Goal: Communication & Community: Answer question/provide support

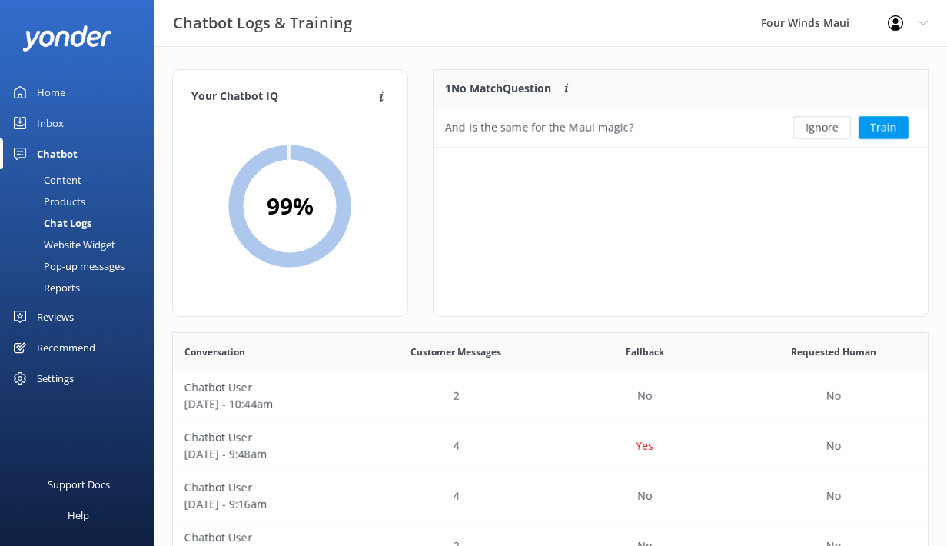
scroll to position [539, 755]
click at [57, 123] on div "Inbox" at bounding box center [50, 123] width 27 height 31
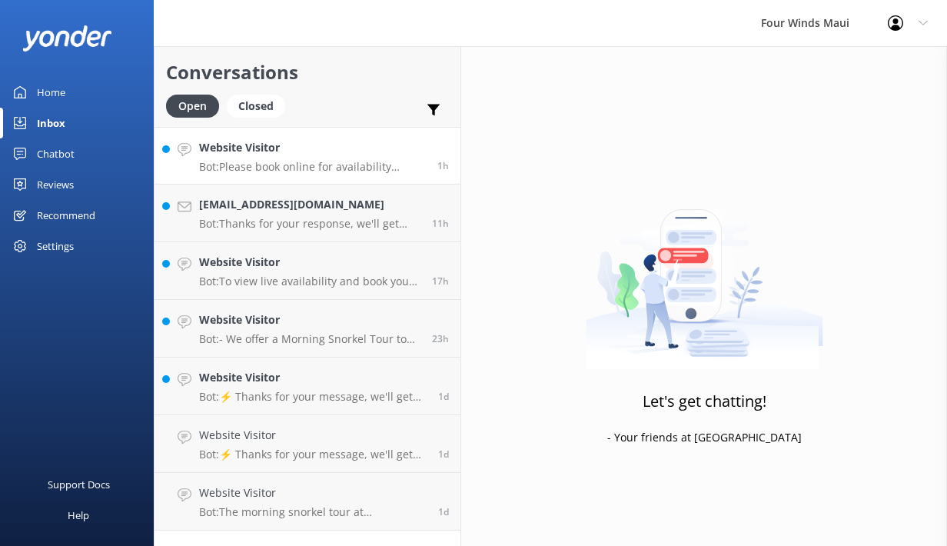
click at [314, 178] on link "Website Visitor Bot: Please book online for availability inquiries. You can vis…" at bounding box center [308, 156] width 306 height 58
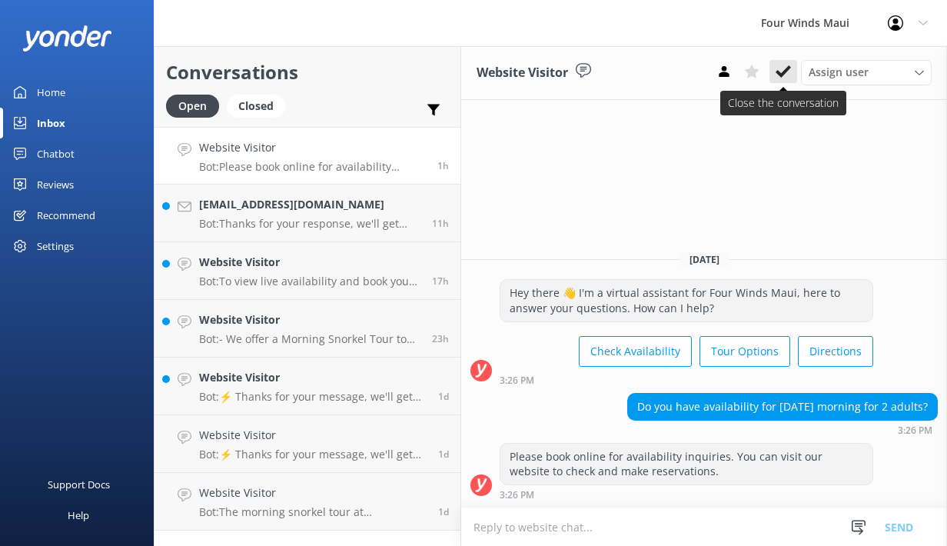
click at [776, 64] on icon at bounding box center [783, 71] width 15 height 15
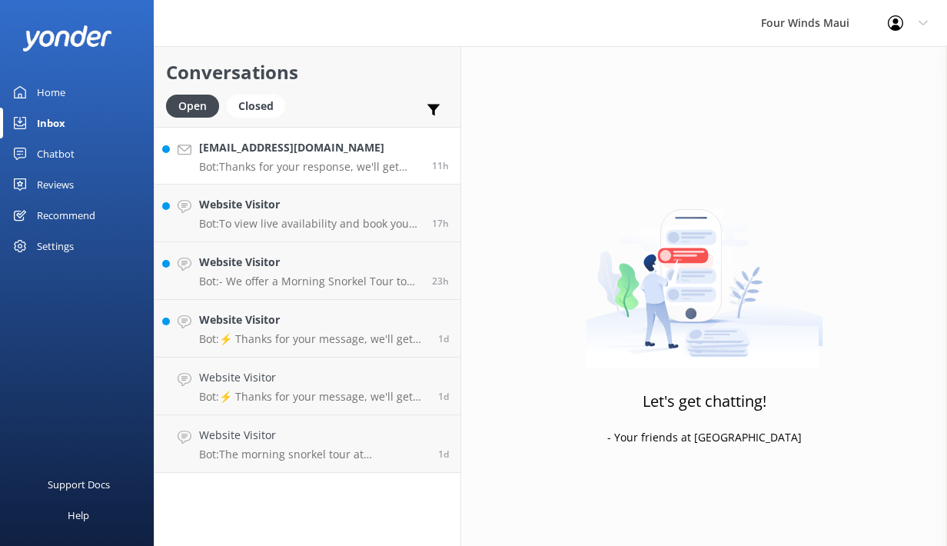
click at [279, 155] on h4 "[EMAIL_ADDRESS][DOMAIN_NAME]" at bounding box center [309, 147] width 221 height 17
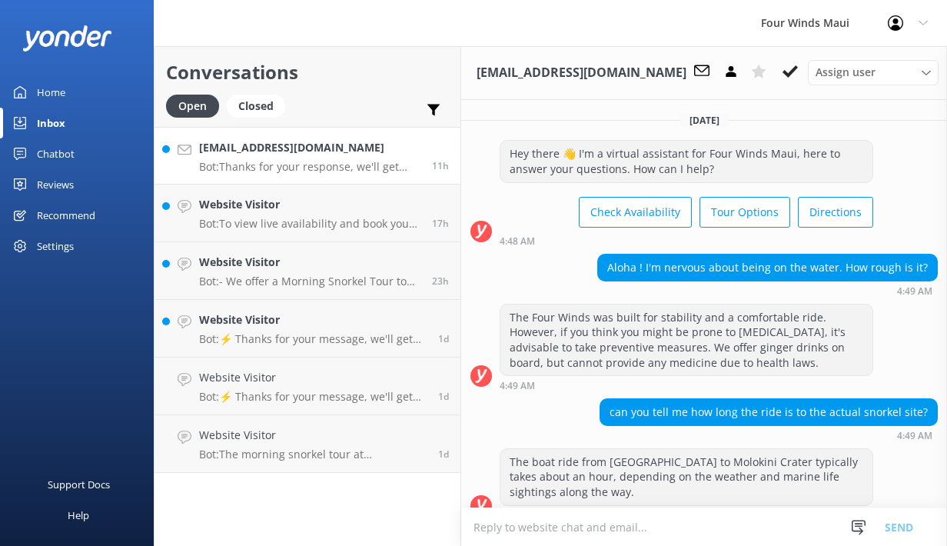
scroll to position [561, 0]
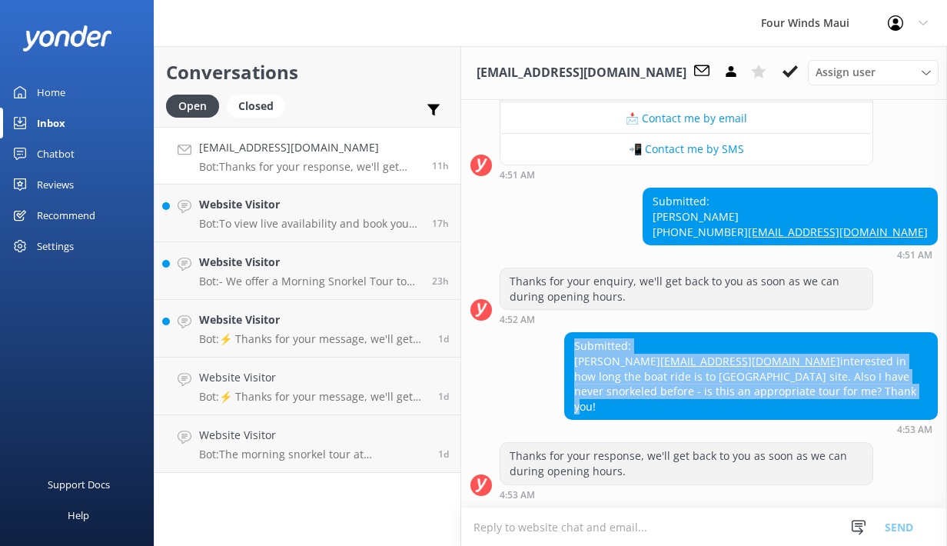
drag, startPoint x: 638, startPoint y: 408, endPoint x: 565, endPoint y: 336, distance: 102.8
click at [565, 336] on div "Submitted: [PERSON_NAME] [EMAIL_ADDRESS][DOMAIN_NAME] interested in how long th…" at bounding box center [751, 376] width 372 height 86
copy div "Submitted: [PERSON_NAME] [EMAIL_ADDRESS][DOMAIN_NAME] interested in how long th…"
click at [785, 72] on use at bounding box center [790, 71] width 15 height 12
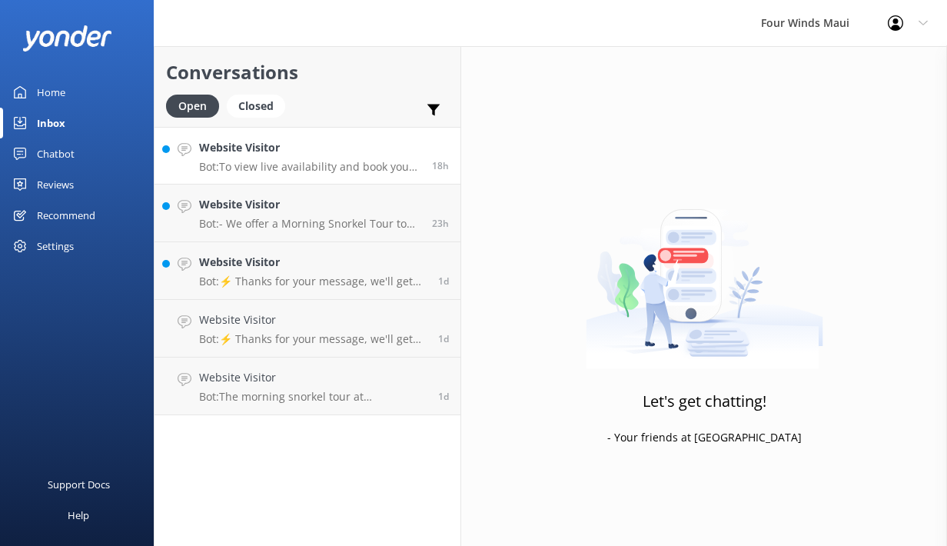
click at [343, 168] on p "Bot: To view live availability and book your tour, please visit [URL][DOMAIN_NA…" at bounding box center [309, 167] width 221 height 14
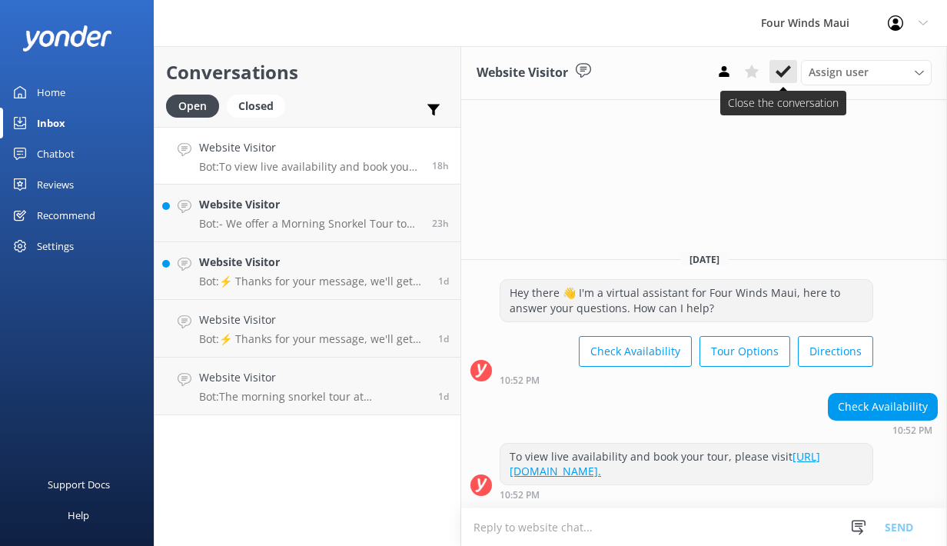
click at [781, 68] on icon at bounding box center [783, 71] width 15 height 15
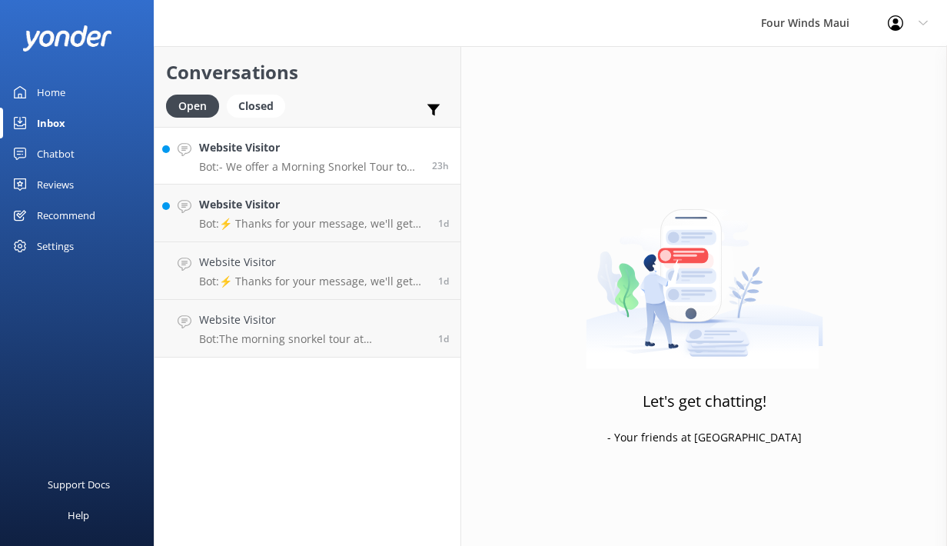
click at [314, 161] on p "Bot: - We offer a Morning Snorkel Tour to Molokini Crater. More details can be …" at bounding box center [309, 167] width 221 height 14
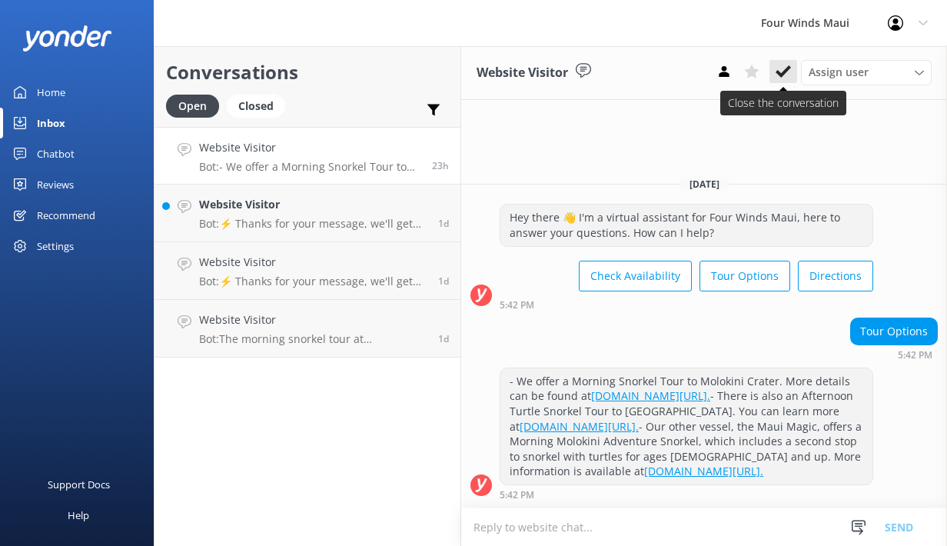
click at [784, 69] on icon at bounding box center [783, 71] width 15 height 15
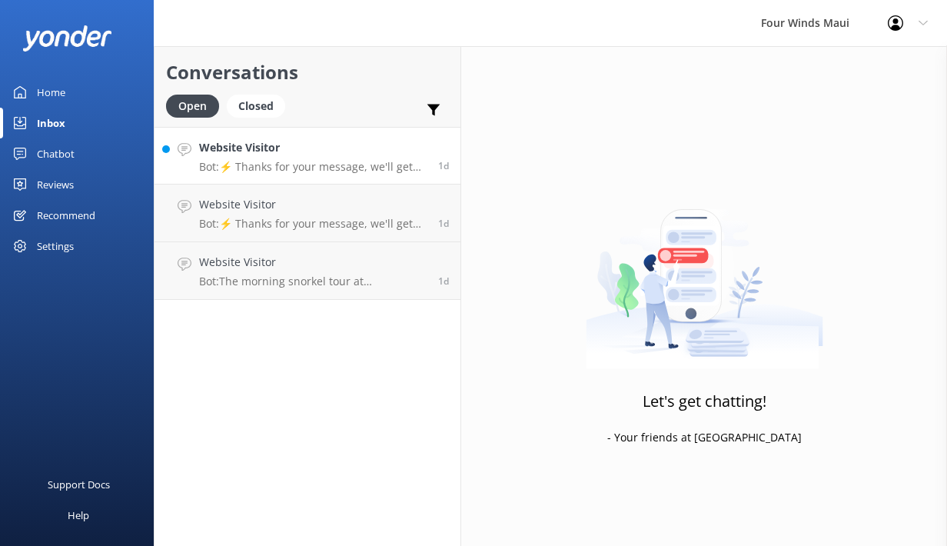
click at [292, 152] on h4 "Website Visitor" at bounding box center [313, 147] width 228 height 17
